Goal: Check status: Check status

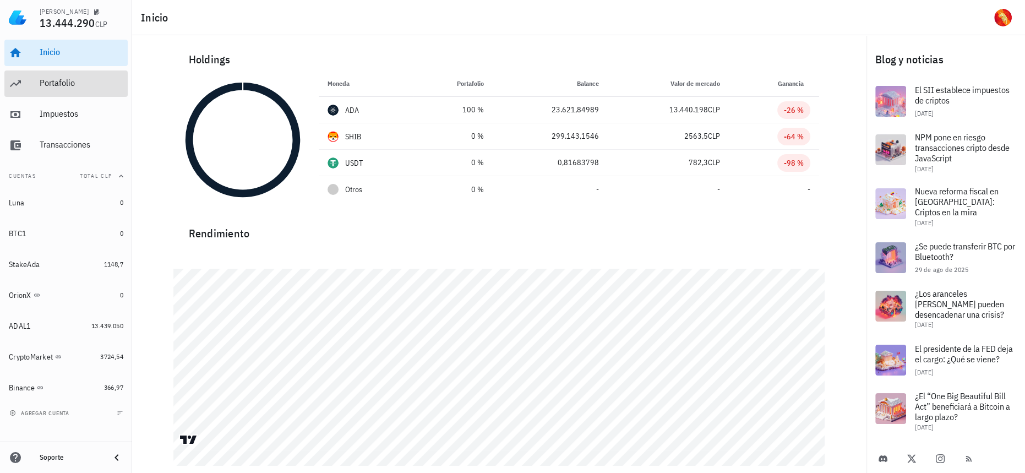
click at [85, 90] on div "Portafolio" at bounding box center [82, 83] width 84 height 25
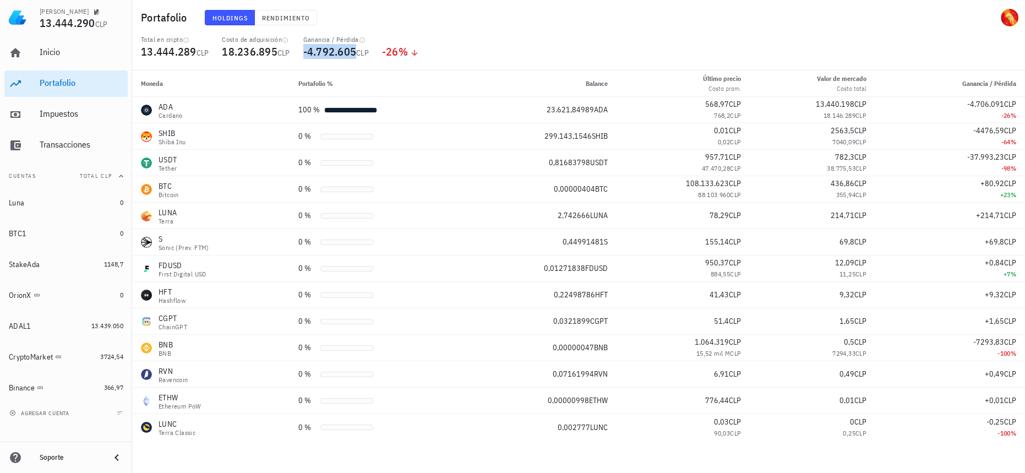
drag, startPoint x: 358, startPoint y: 51, endPoint x: 289, endPoint y: 58, distance: 69.7
click at [289, 58] on div "Total en cripto 13.444.289 CLP Costo de adquisición 18.236.895 CLP Ganancia / P…" at bounding box center [578, 52] width 889 height 35
click at [81, 110] on div "Impuestos" at bounding box center [82, 113] width 84 height 10
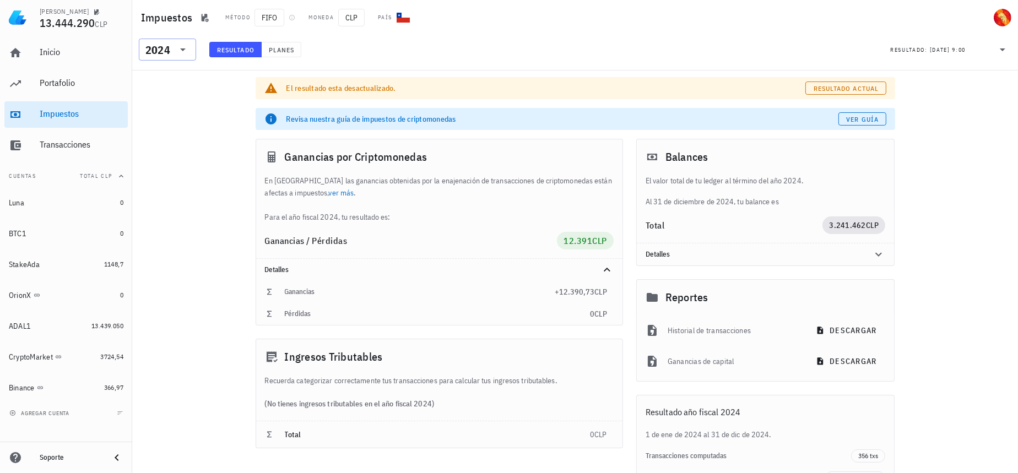
drag, startPoint x: 170, startPoint y: 49, endPoint x: 164, endPoint y: 58, distance: 10.9
click at [170, 50] on div "2024" at bounding box center [159, 50] width 29 height 22
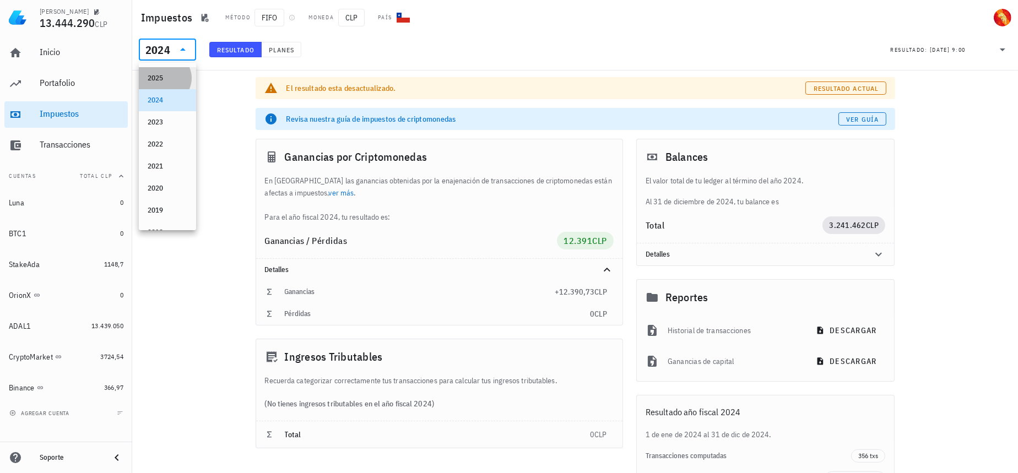
click at [161, 72] on div "2025" at bounding box center [168, 78] width 40 height 18
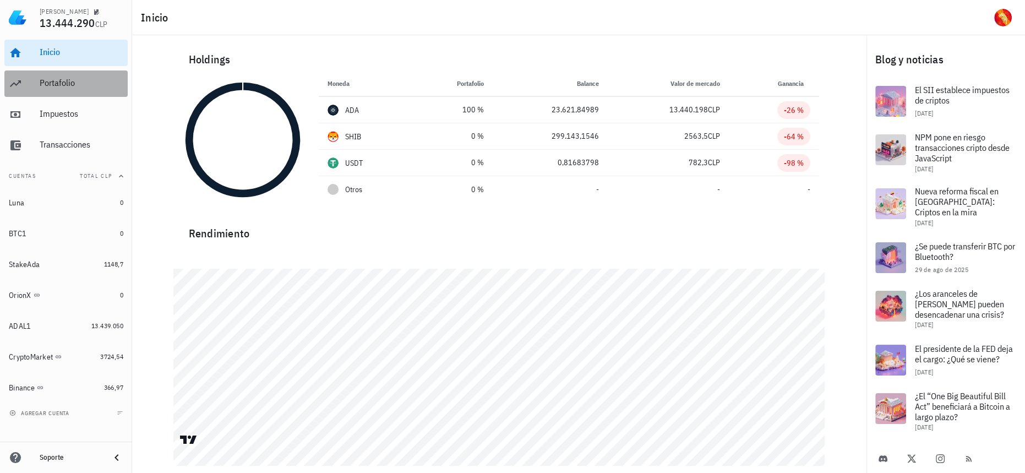
click at [84, 89] on div "Portafolio" at bounding box center [82, 83] width 84 height 25
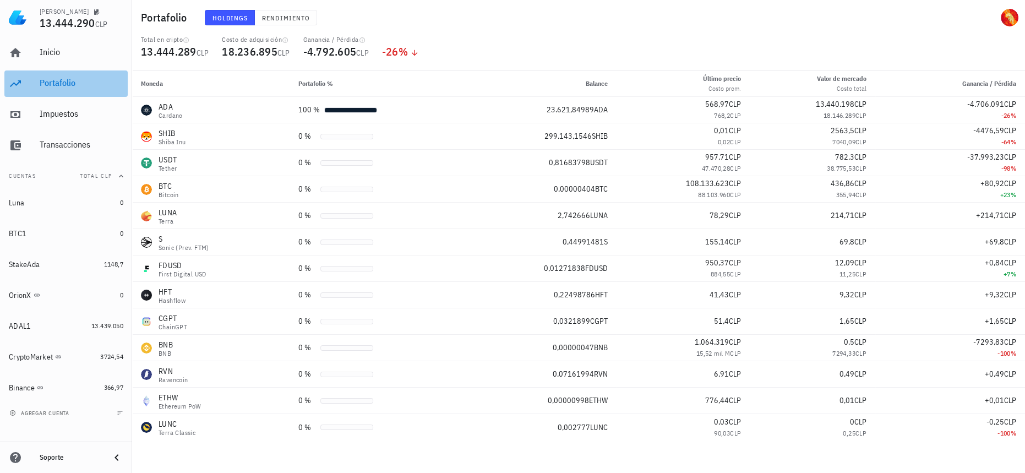
click at [31, 88] on link "Portafolio" at bounding box center [65, 83] width 123 height 26
